Goal: Information Seeking & Learning: Find specific fact

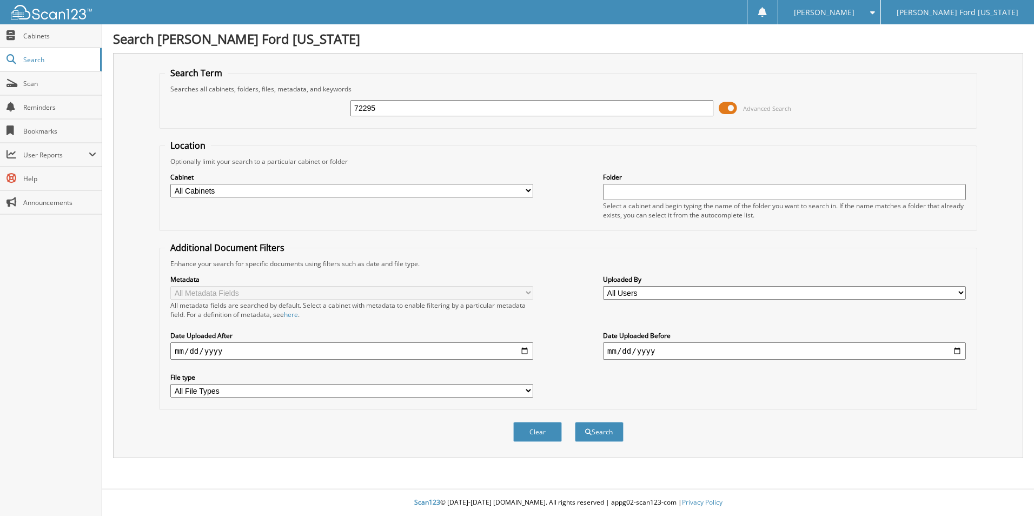
type input "72295"
click at [575, 422] on button "Search" at bounding box center [599, 432] width 49 height 20
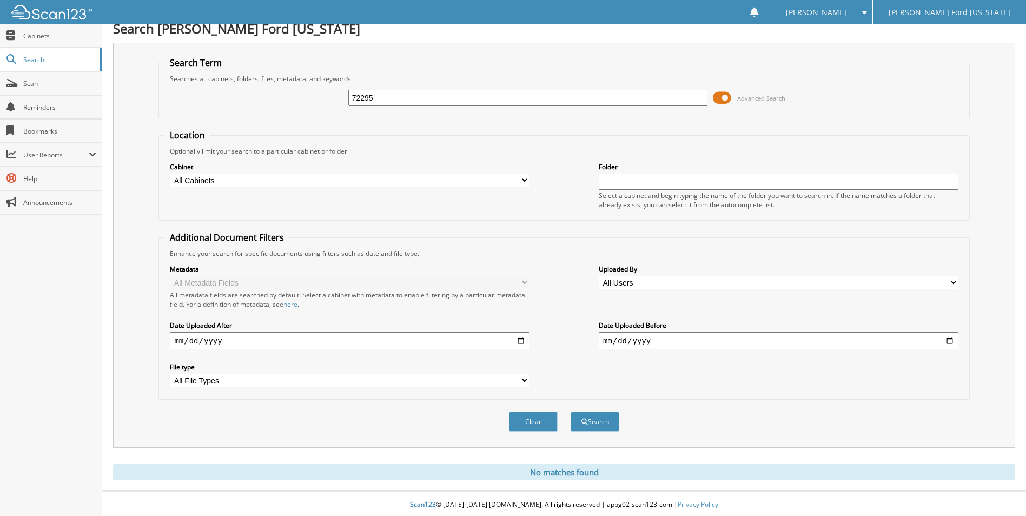
scroll to position [13, 0]
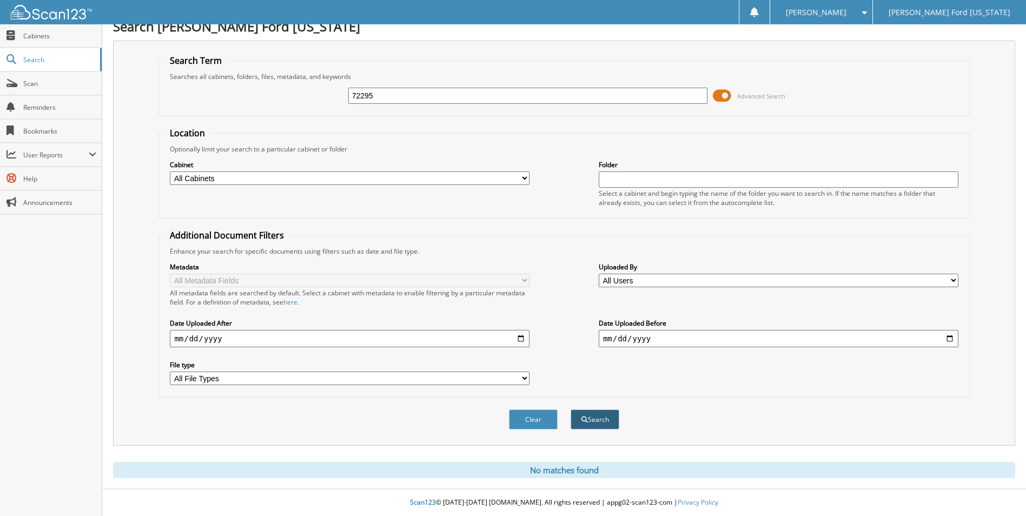
click at [608, 416] on button "Search" at bounding box center [595, 419] width 49 height 20
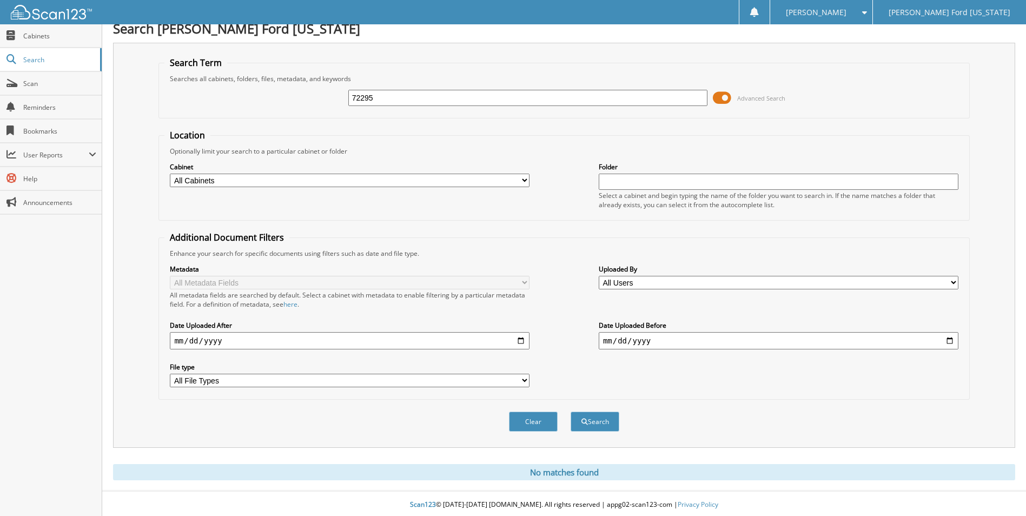
scroll to position [13, 0]
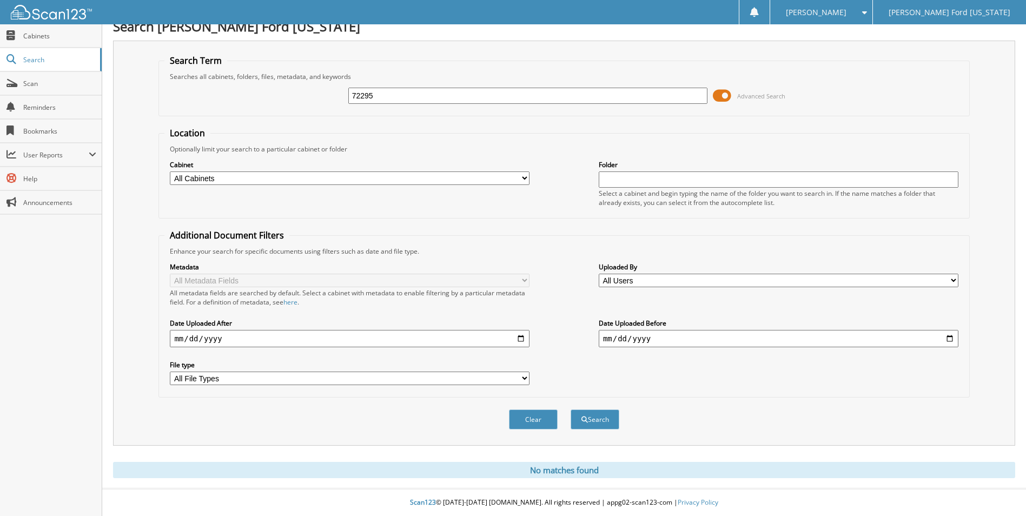
drag, startPoint x: 393, startPoint y: 86, endPoint x: 381, endPoint y: 91, distance: 12.9
click at [381, 91] on div "72295" at bounding box center [528, 96] width 360 height 18
drag, startPoint x: 381, startPoint y: 91, endPoint x: -59, endPoint y: 54, distance: 441.8
click at [0, 54] on html "[PERSON_NAME] Settings Logout [PERSON_NAME] Ford [US_STATE] Close Cabinets Sear…" at bounding box center [513, 252] width 1026 height 528
type input "71293"
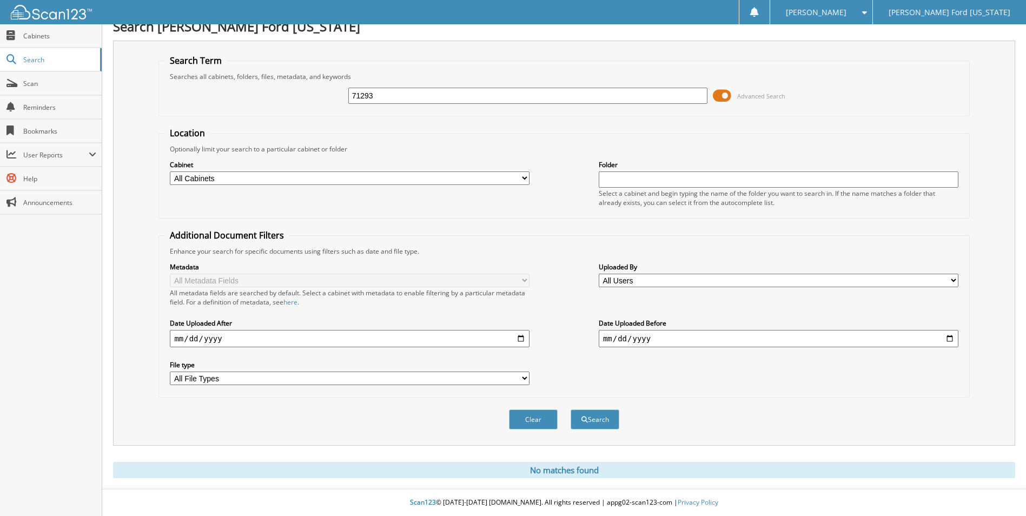
click at [571, 409] on button "Search" at bounding box center [595, 419] width 49 height 20
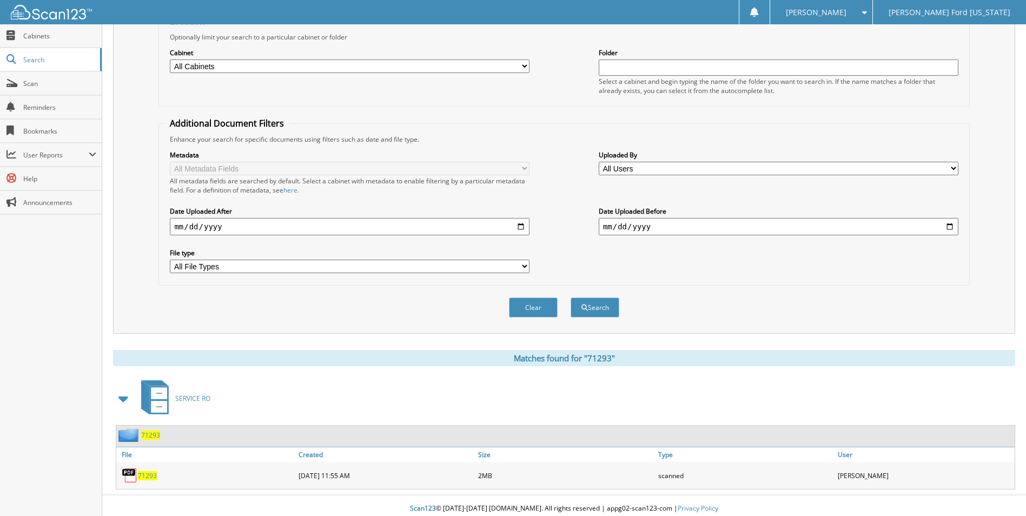
scroll to position [131, 0]
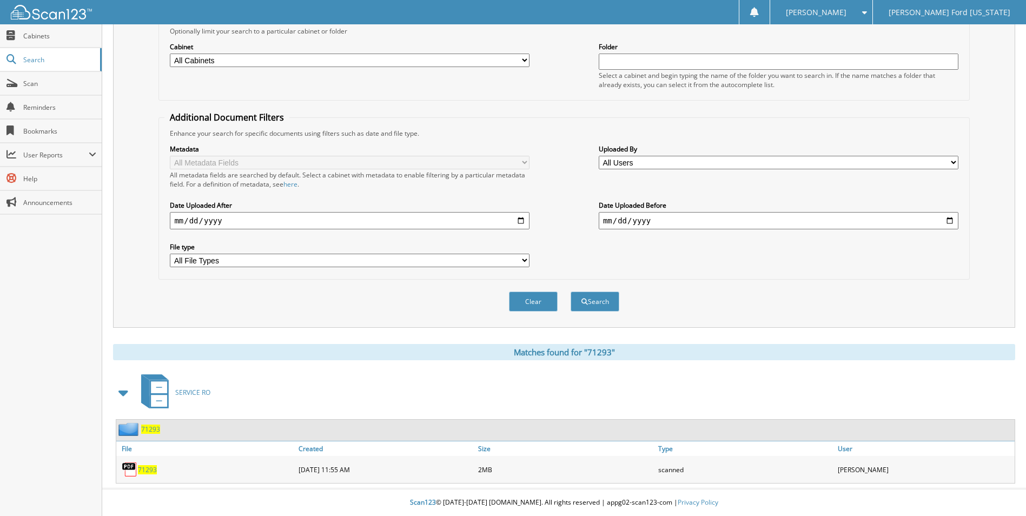
click at [151, 470] on span "71293" at bounding box center [147, 469] width 19 height 9
